Goal: Book appointment/travel/reservation

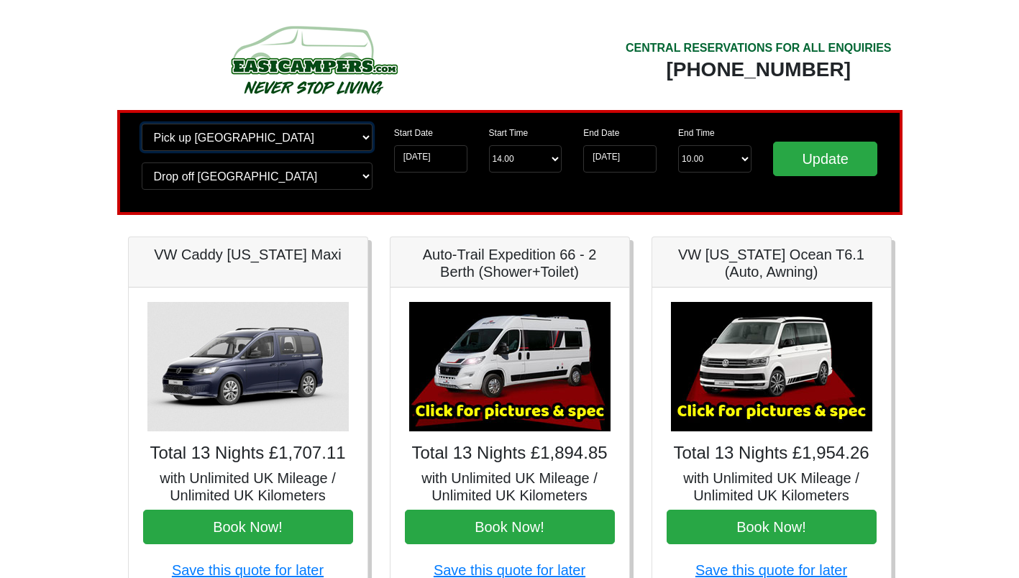
click at [364, 137] on select "Change pick up location? Pick up [GEOGRAPHIC_DATA] [GEOGRAPHIC_DATA] [GEOGRAPHI…" at bounding box center [257, 137] width 231 height 27
select select "BIR"
click at [142, 124] on select "Change pick up location? Pick up [GEOGRAPHIC_DATA] [GEOGRAPHIC_DATA] [GEOGRAPHI…" at bounding box center [257, 137] width 231 height 27
click at [367, 177] on select "Change drop off location? Drop off [GEOGRAPHIC_DATA] [GEOGRAPHIC_DATA] [GEOGRAP…" at bounding box center [257, 175] width 231 height 27
select select "BIR"
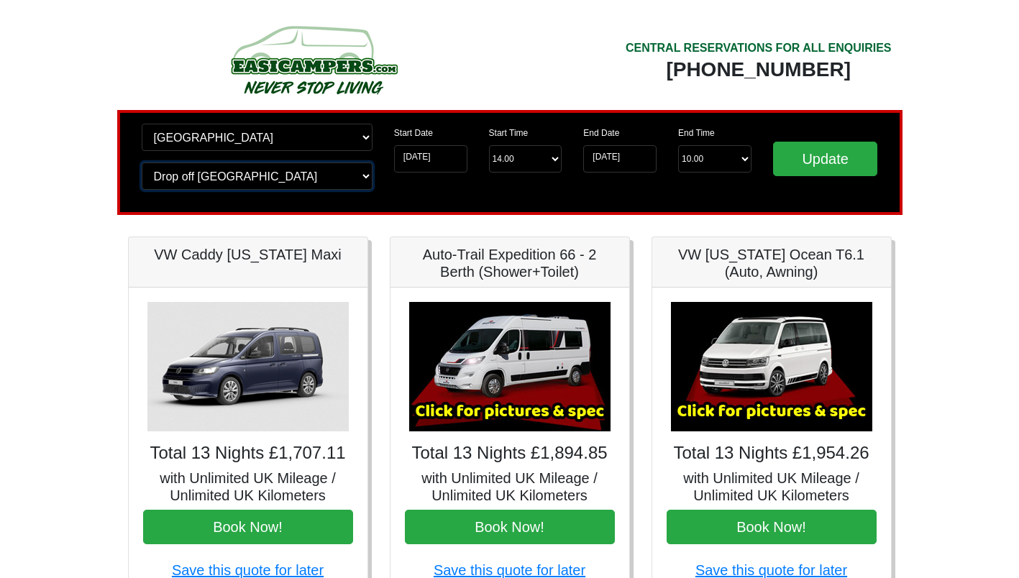
click at [142, 162] on select "Change drop off location? Drop off [GEOGRAPHIC_DATA] [GEOGRAPHIC_DATA] [GEOGRAP…" at bounding box center [257, 175] width 231 height 27
click at [814, 155] on input "Update" at bounding box center [825, 159] width 105 height 35
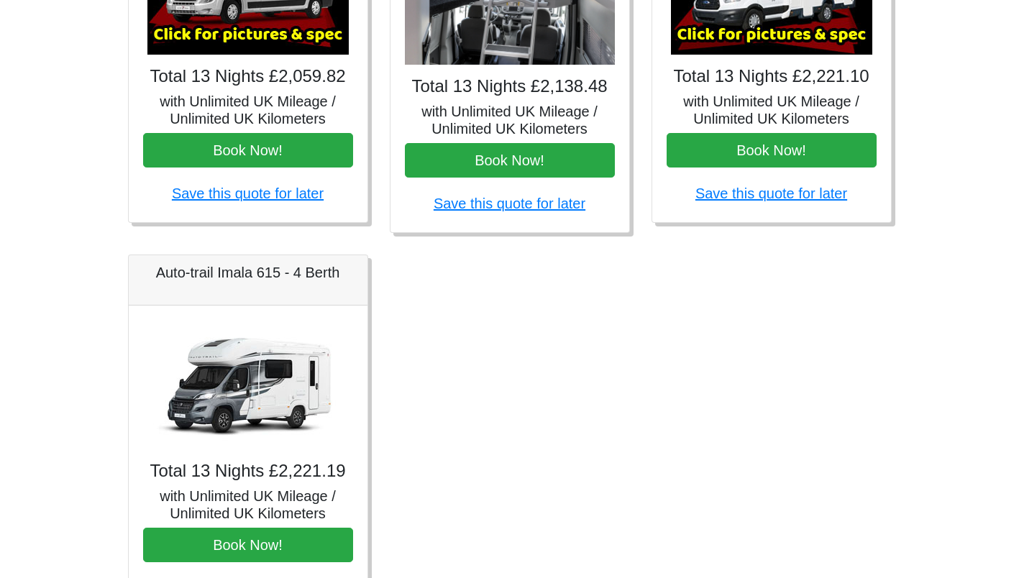
scroll to position [857, 0]
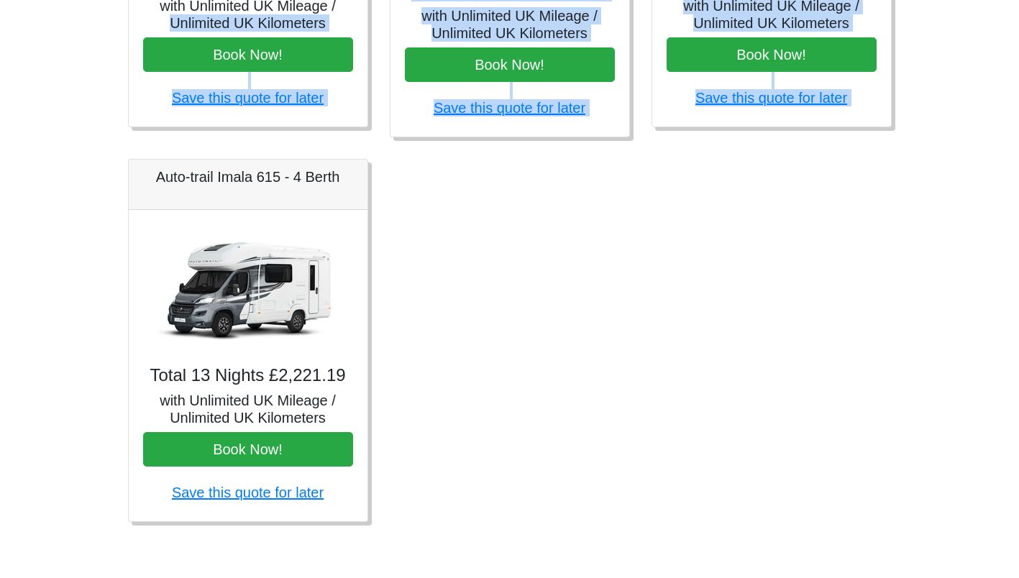
drag, startPoint x: 51, startPoint y: 191, endPoint x: 39, endPoint y: 15, distance: 176.5
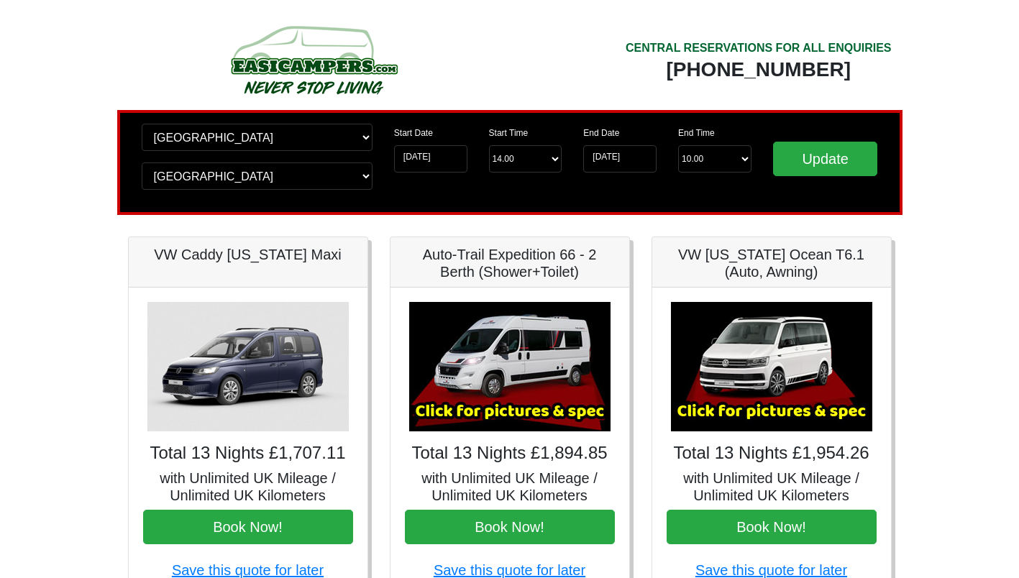
select select "BIR"
click at [643, 160] on input "[DATE]" at bounding box center [619, 158] width 73 height 27
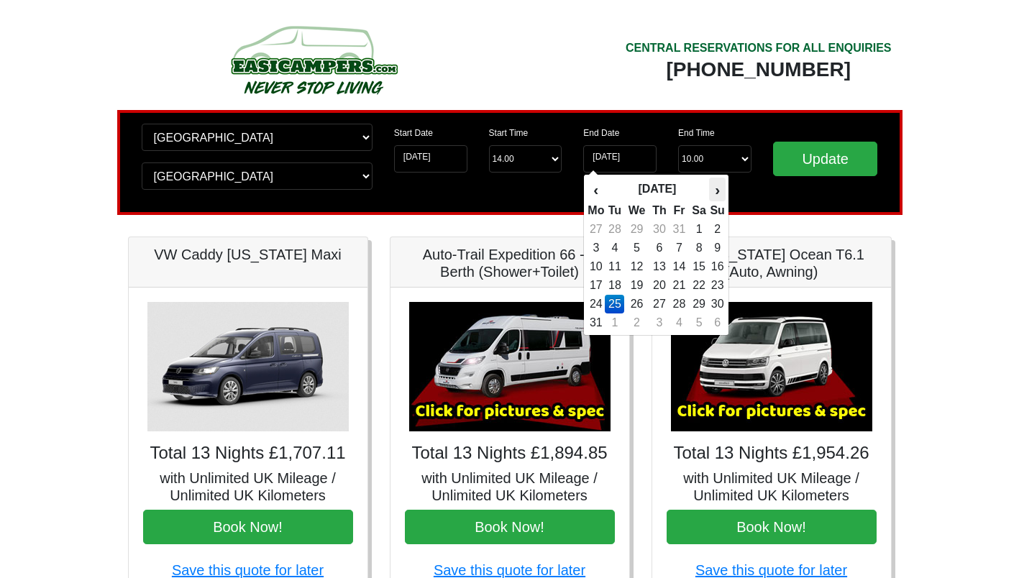
click at [719, 196] on th "›" at bounding box center [717, 190] width 16 height 24
click at [618, 253] on td "8" at bounding box center [614, 248] width 19 height 19
type input "08-09-2026"
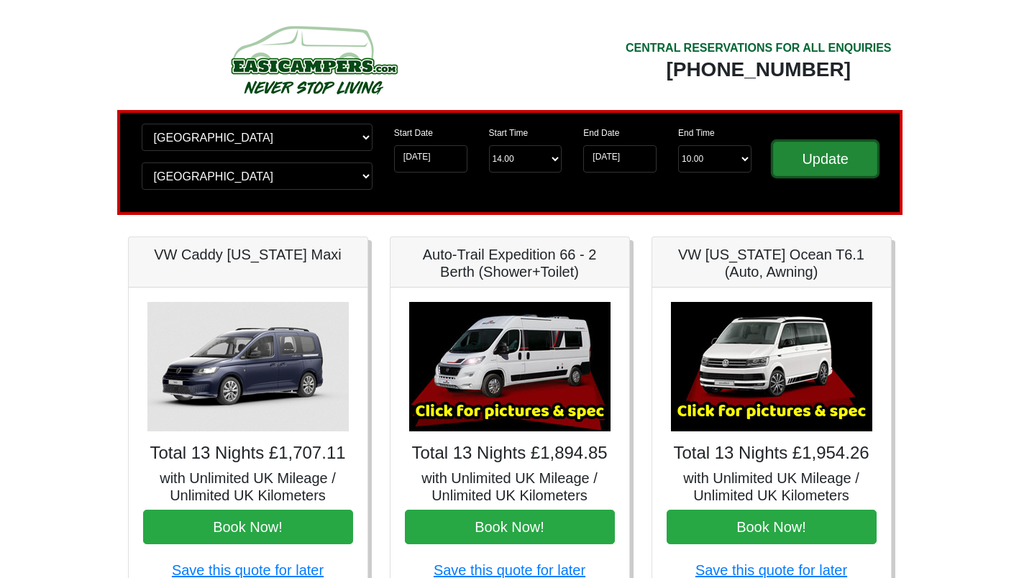
click at [822, 151] on input "Update" at bounding box center [825, 159] width 105 height 35
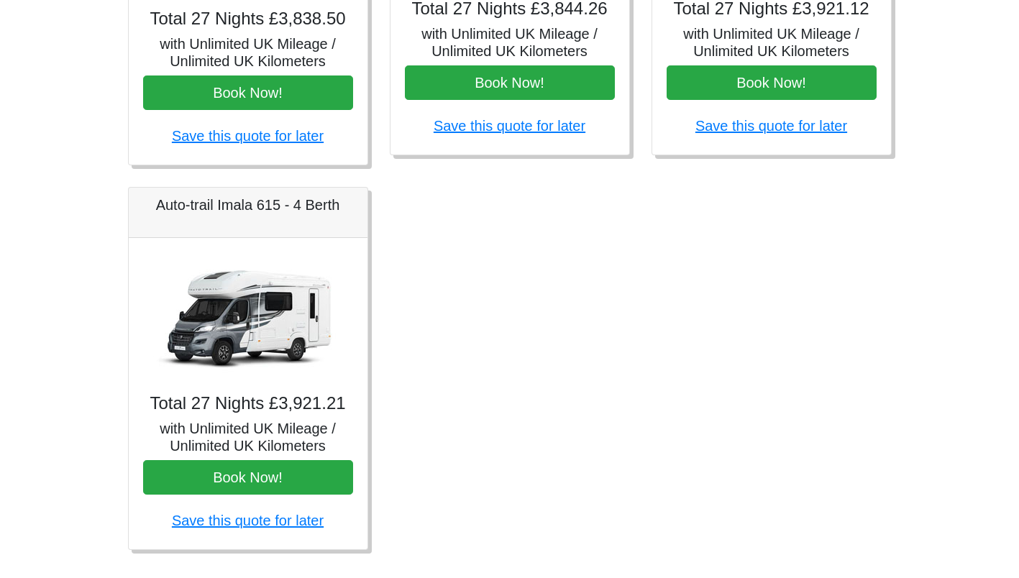
scroll to position [843, 0]
